Goal: Information Seeking & Learning: Learn about a topic

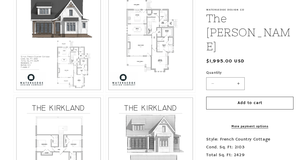
scroll to position [288, 0]
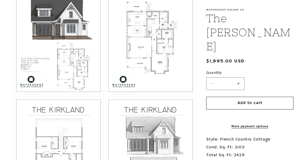
click at [106, 95] on button "Open media 3 in modal" at bounding box center [106, 95] width 0 height 0
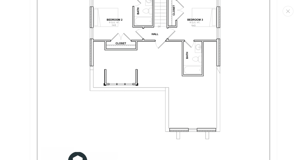
scroll to position [1093, 0]
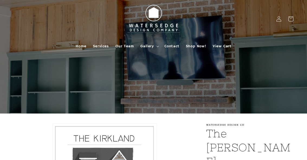
click at [78, 47] on span "Home" at bounding box center [81, 46] width 11 height 5
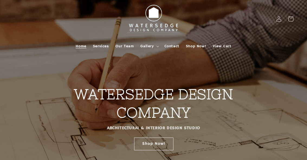
click at [150, 49] on summary "Gallery" at bounding box center [149, 46] width 24 height 11
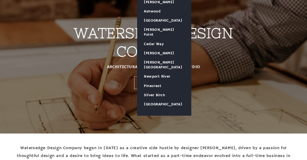
scroll to position [61, 0]
click at [169, 91] on link "Silver Birch" at bounding box center [164, 95] width 54 height 9
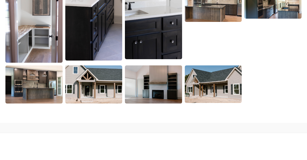
scroll to position [994, 0]
click at [234, 83] on img at bounding box center [213, 84] width 57 height 37
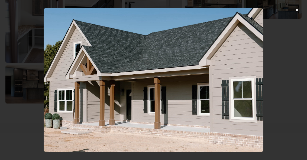
click at [234, 84] on img at bounding box center [154, 80] width 220 height 144
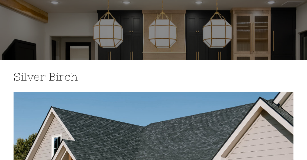
scroll to position [0, 0]
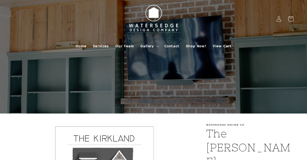
click at [156, 12] on img at bounding box center [154, 19] width 60 height 34
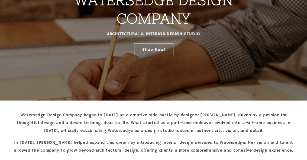
scroll to position [94, 0]
click at [165, 53] on link "Shop Now!" at bounding box center [153, 49] width 39 height 13
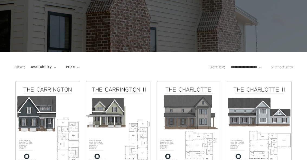
scroll to position [62, 0]
click at [46, 64] on span "Availability" at bounding box center [41, 67] width 21 height 6
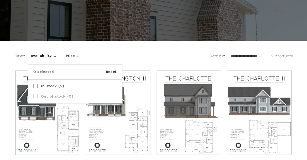
scroll to position [73, 0]
click at [33, 68] on div "0 selected Reset" at bounding box center [75, 72] width 94 height 15
click at [34, 86] on icon at bounding box center [35, 86] width 4 height 4
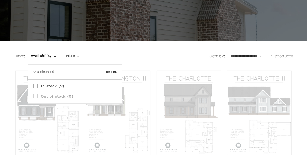
click at [35, 86] on icon at bounding box center [35, 85] width 2 height 1
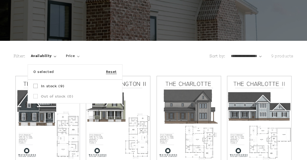
click at [56, 59] on summary "Availability" at bounding box center [43, 56] width 25 height 6
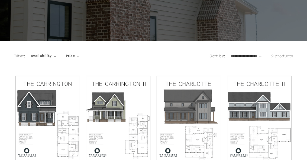
click at [102, 53] on div "Filter: Availability 0 selected Reset Availability In stock (9) In stock (9 pro…" at bounding box center [154, 58] width 280 height 14
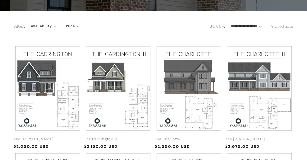
scroll to position [103, 0]
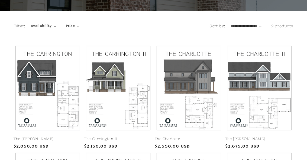
click at [258, 137] on link "The [PERSON_NAME]" at bounding box center [259, 139] width 68 height 5
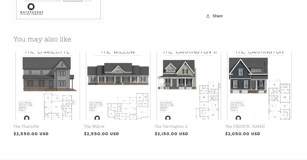
scroll to position [597, 0]
click at [258, 125] on link "The [PERSON_NAME]" at bounding box center [259, 127] width 68 height 5
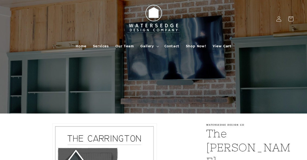
click at [250, 75] on div at bounding box center [153, 57] width 307 height 114
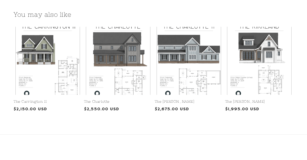
scroll to position [504, 0]
click at [264, 99] on link "The [PERSON_NAME]" at bounding box center [259, 101] width 68 height 5
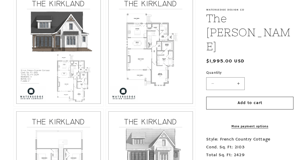
scroll to position [293, 0]
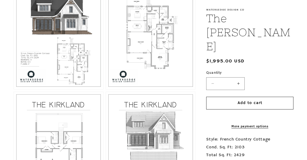
click at [106, 89] on button "Open media 3 in modal" at bounding box center [106, 89] width 0 height 0
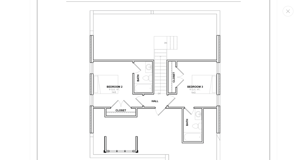
scroll to position [1029, 0]
